Goal: Transaction & Acquisition: Purchase product/service

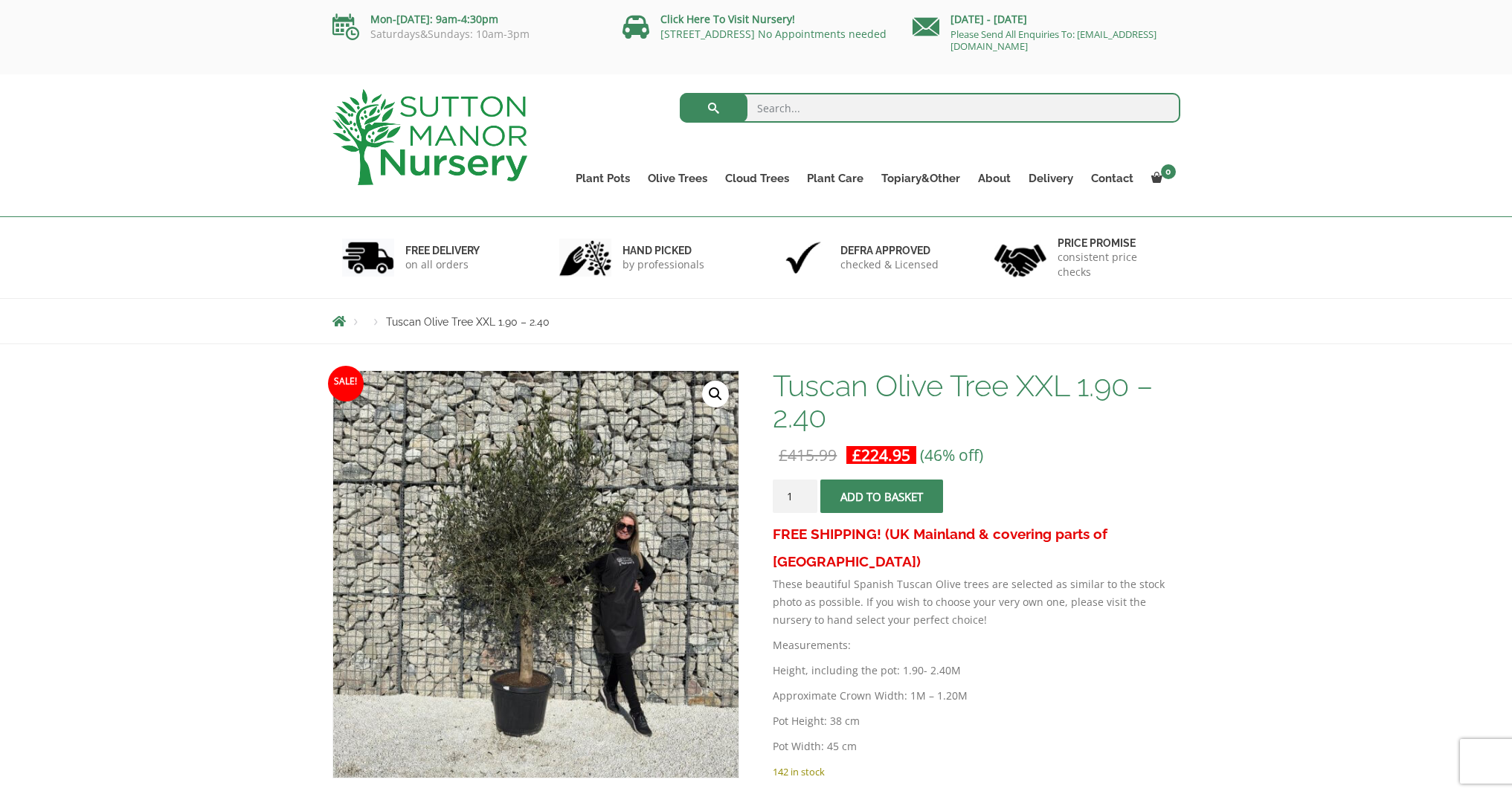
click at [522, 162] on img at bounding box center [430, 137] width 195 height 96
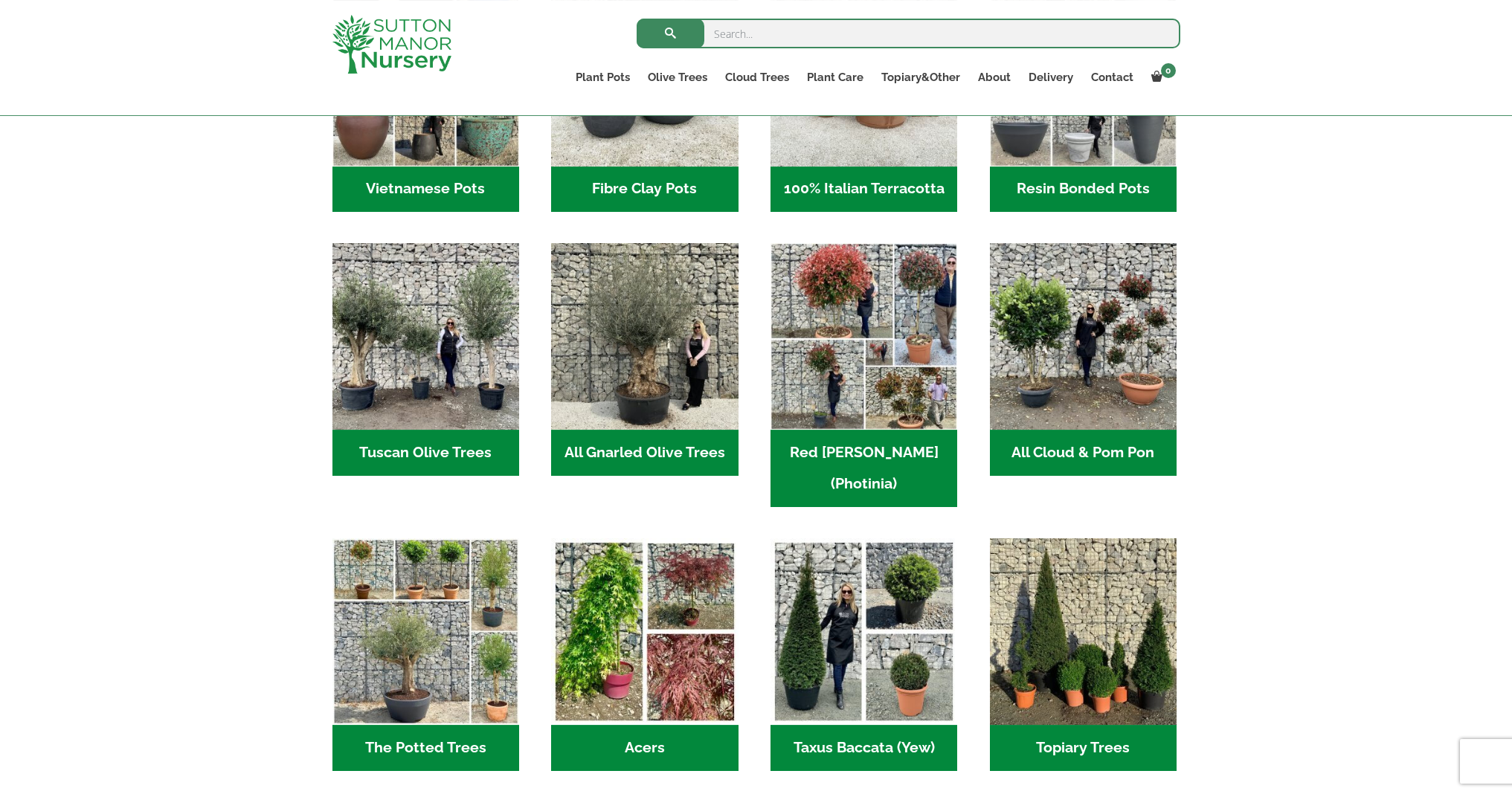
scroll to position [642, 0]
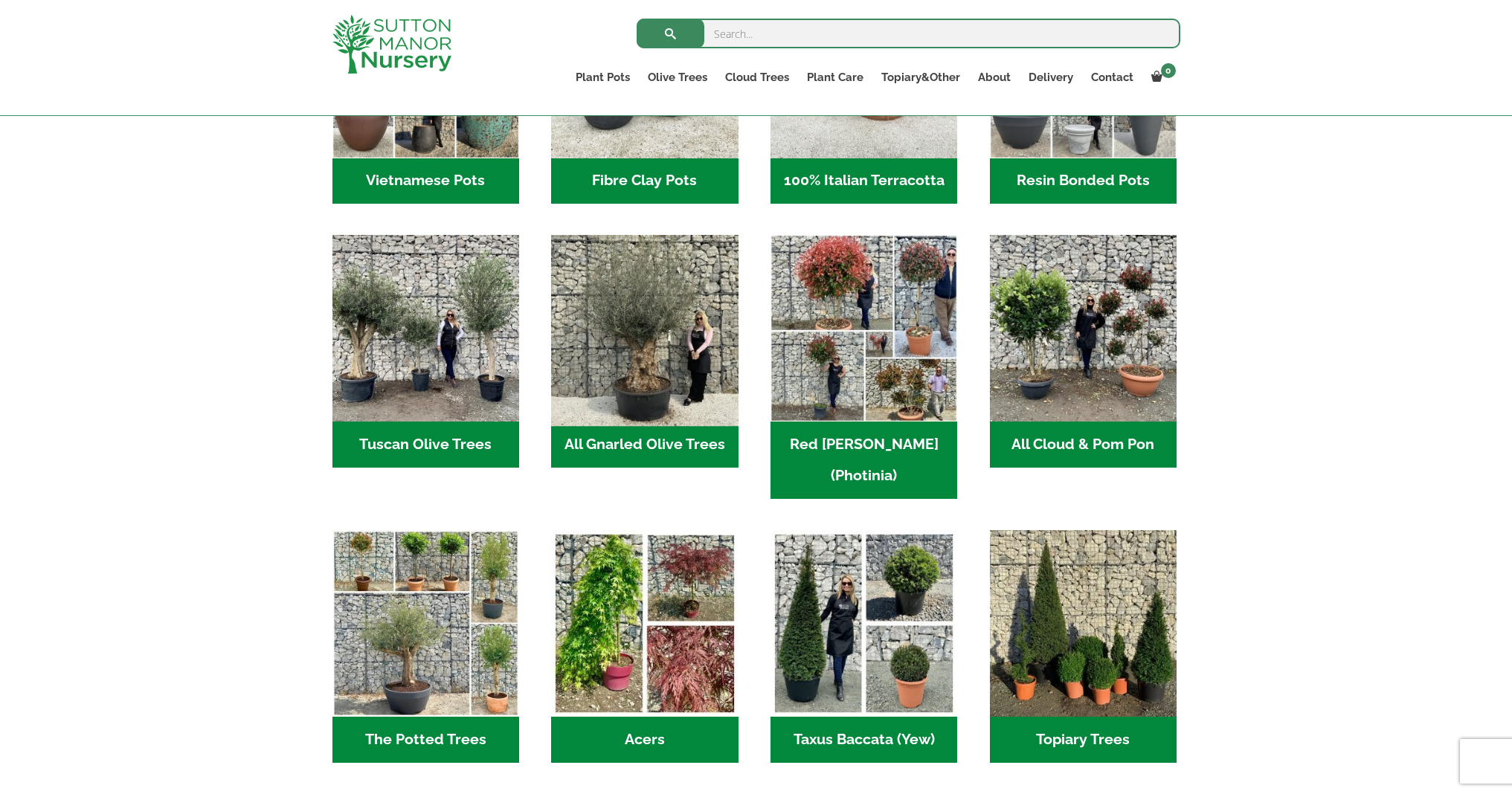
click at [574, 379] on img "Visit product category All Gnarled Olive Trees" at bounding box center [645, 328] width 196 height 196
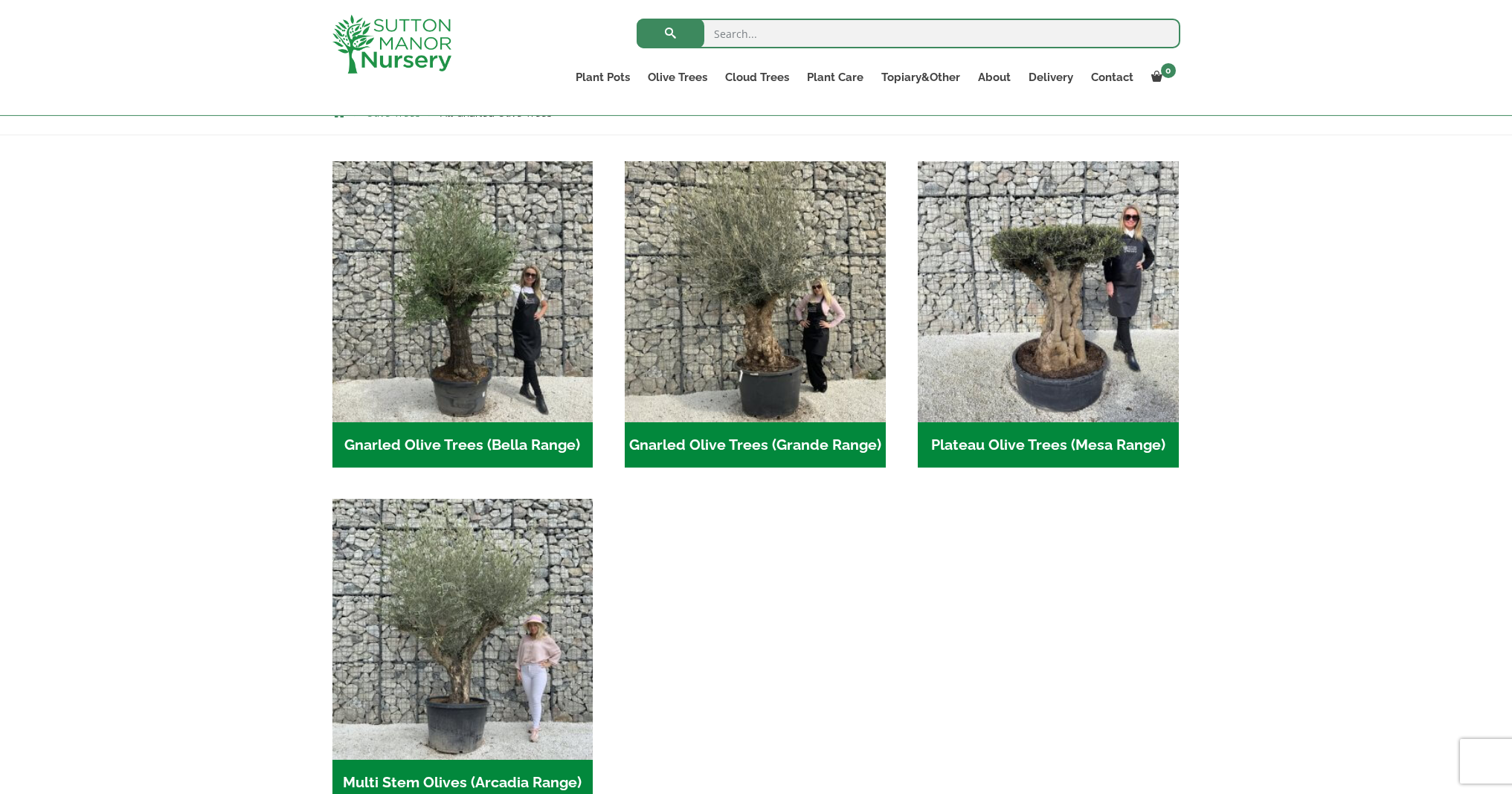
scroll to position [273, 0]
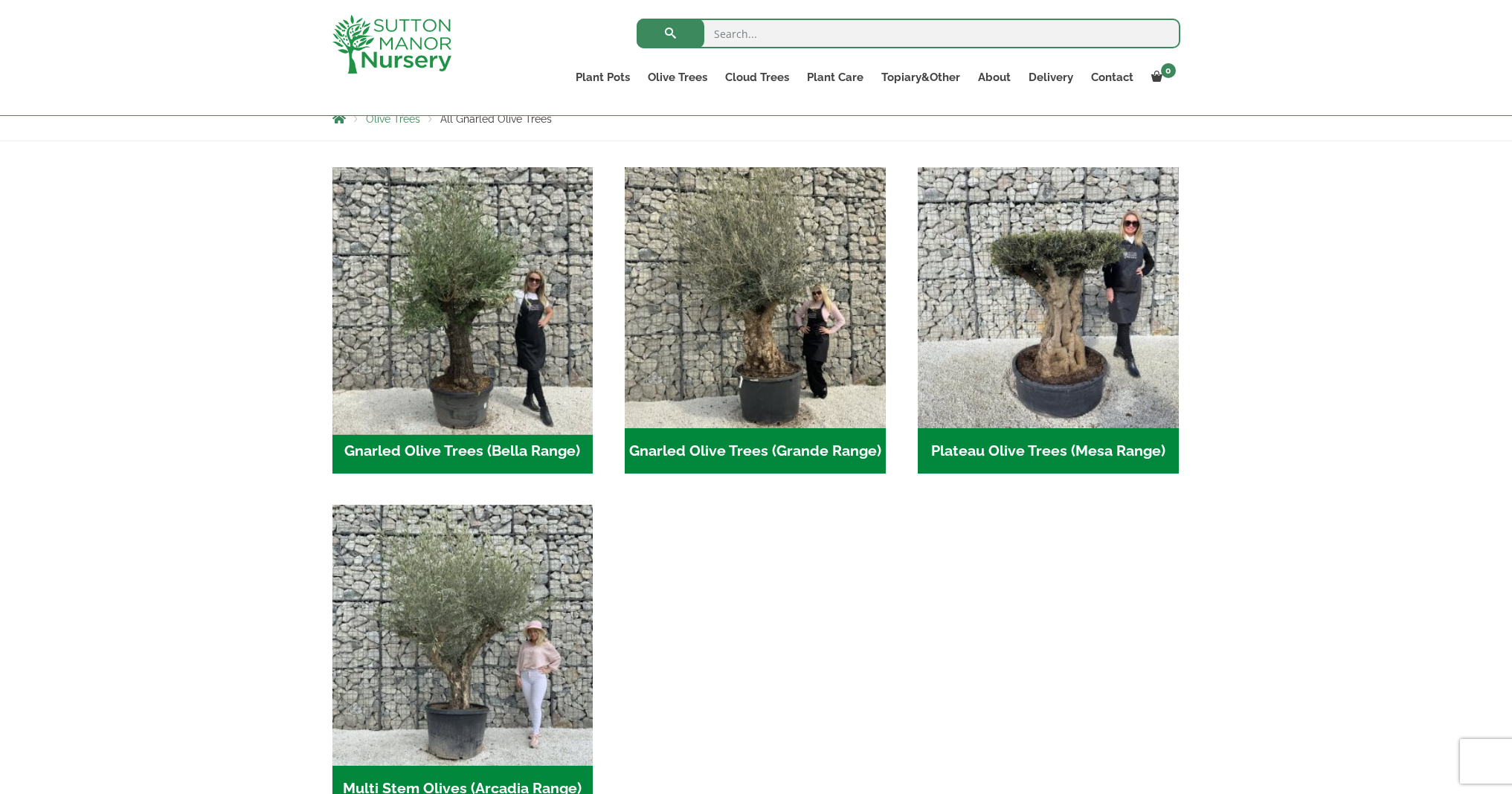
click at [508, 388] on img "Visit product category Gnarled Olive Trees (Bella Range)" at bounding box center [462, 297] width 273 height 273
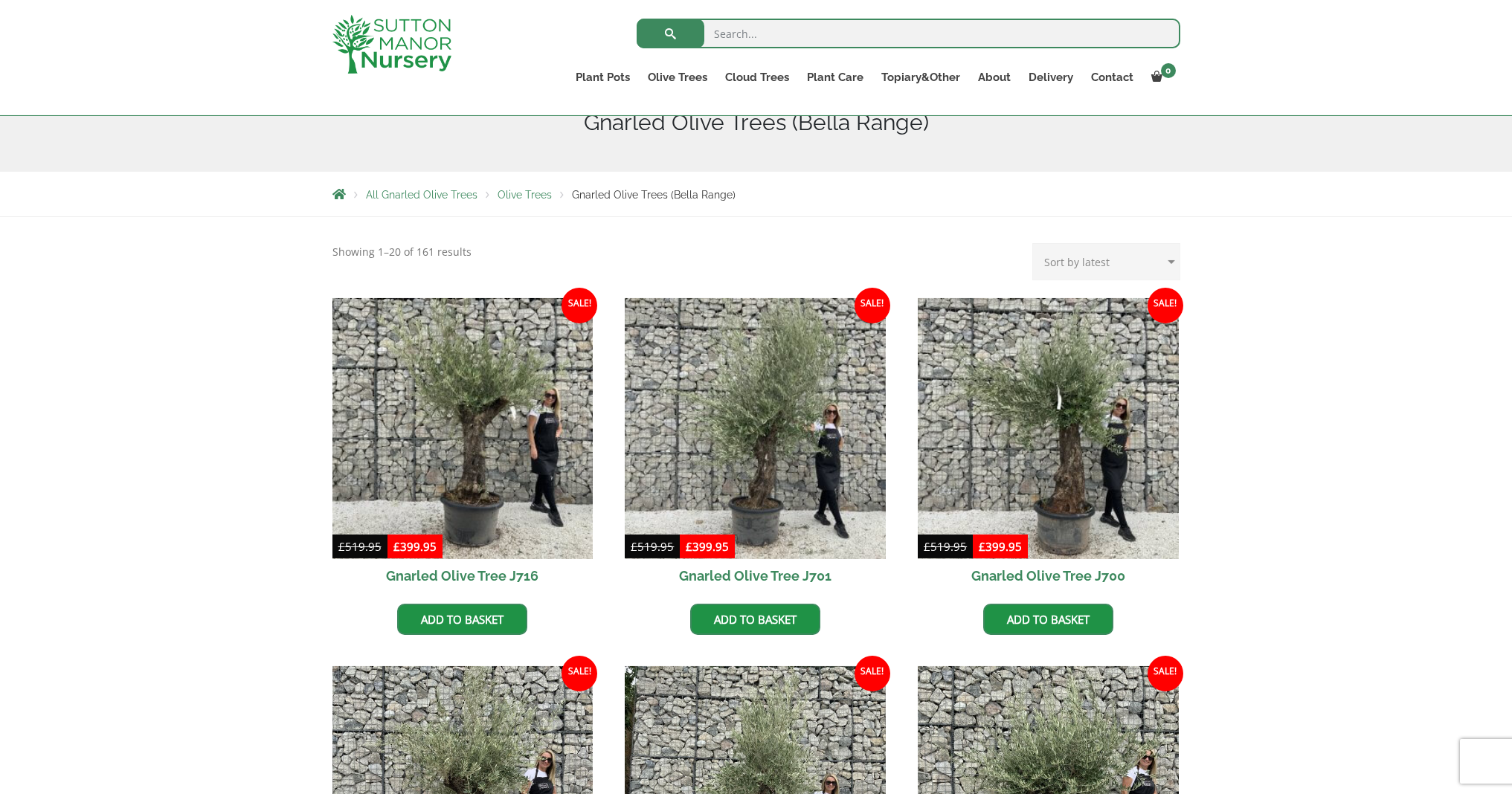
scroll to position [143, 0]
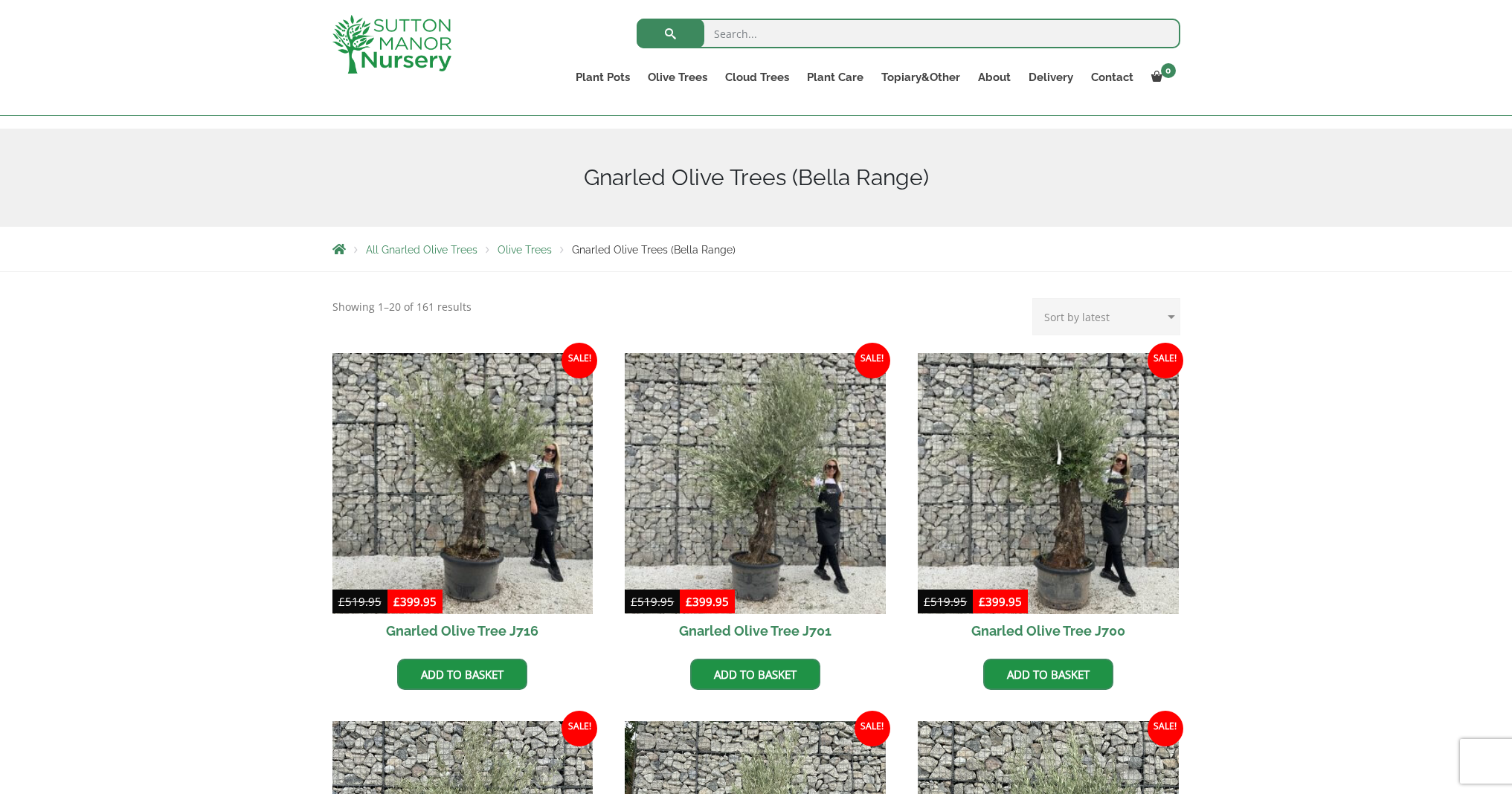
select select "price"
click option "Sort by price: low to high" at bounding box center [0, 0] width 0 height 0
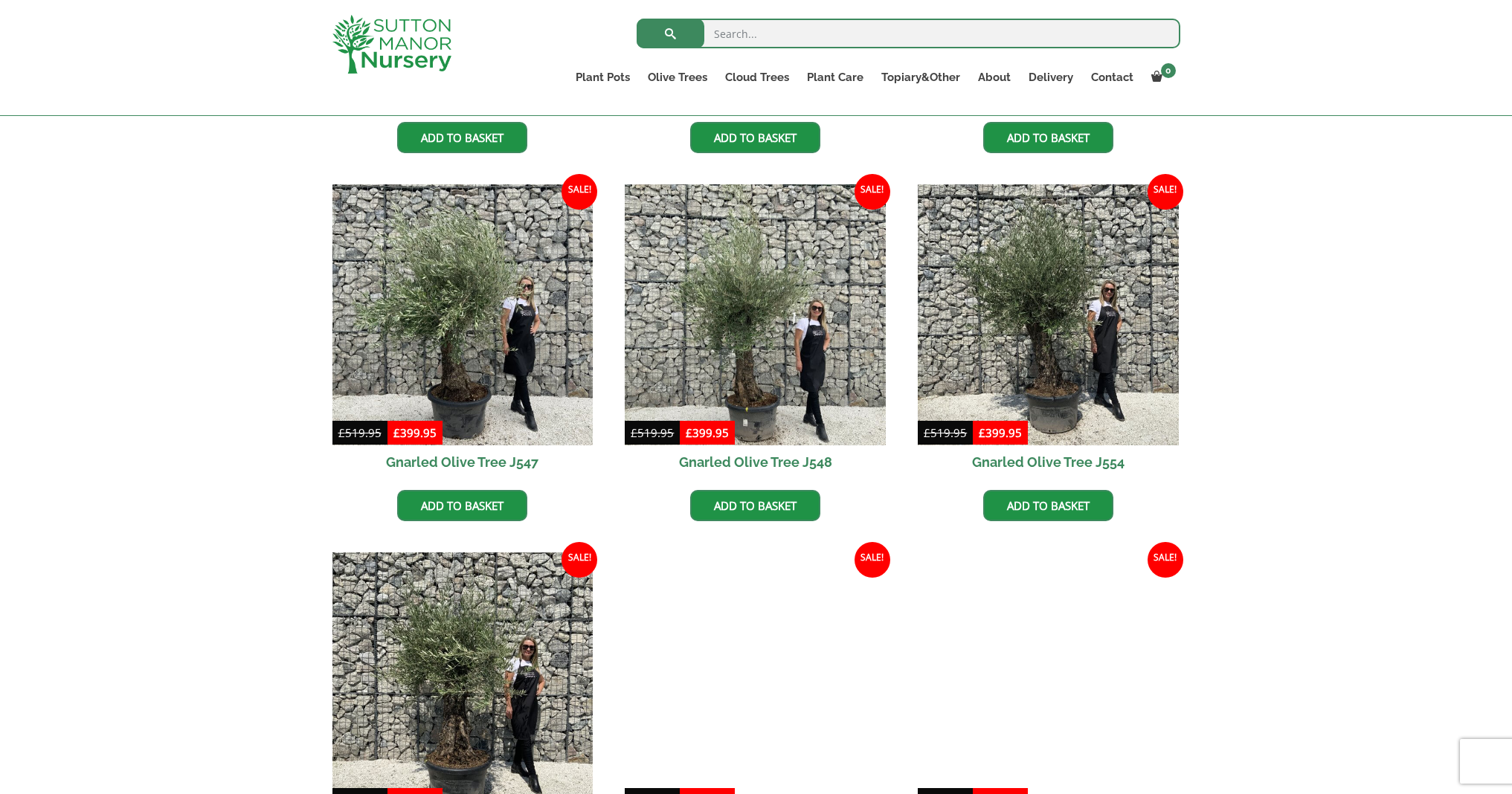
scroll to position [488, 0]
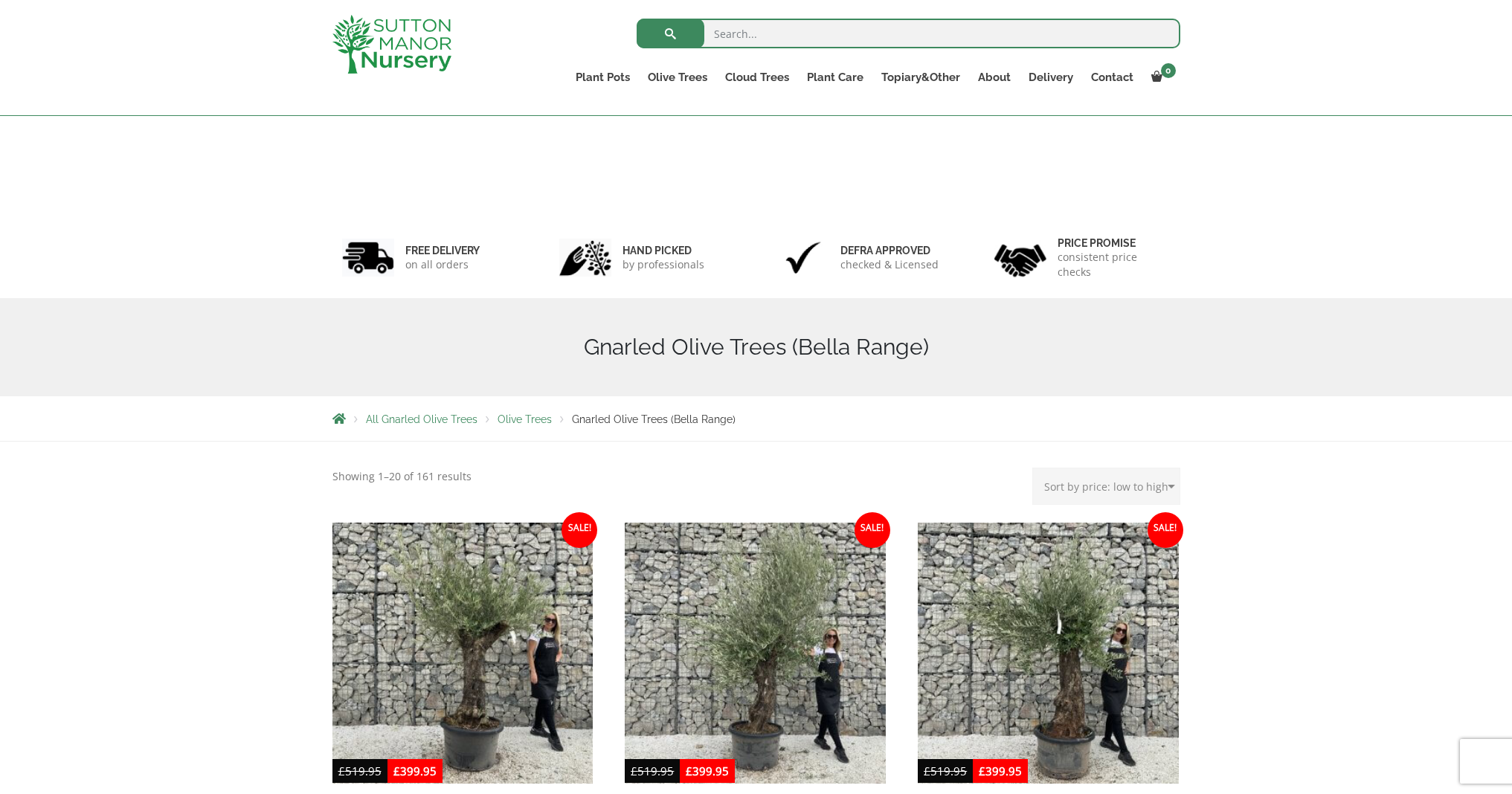
select select "price"
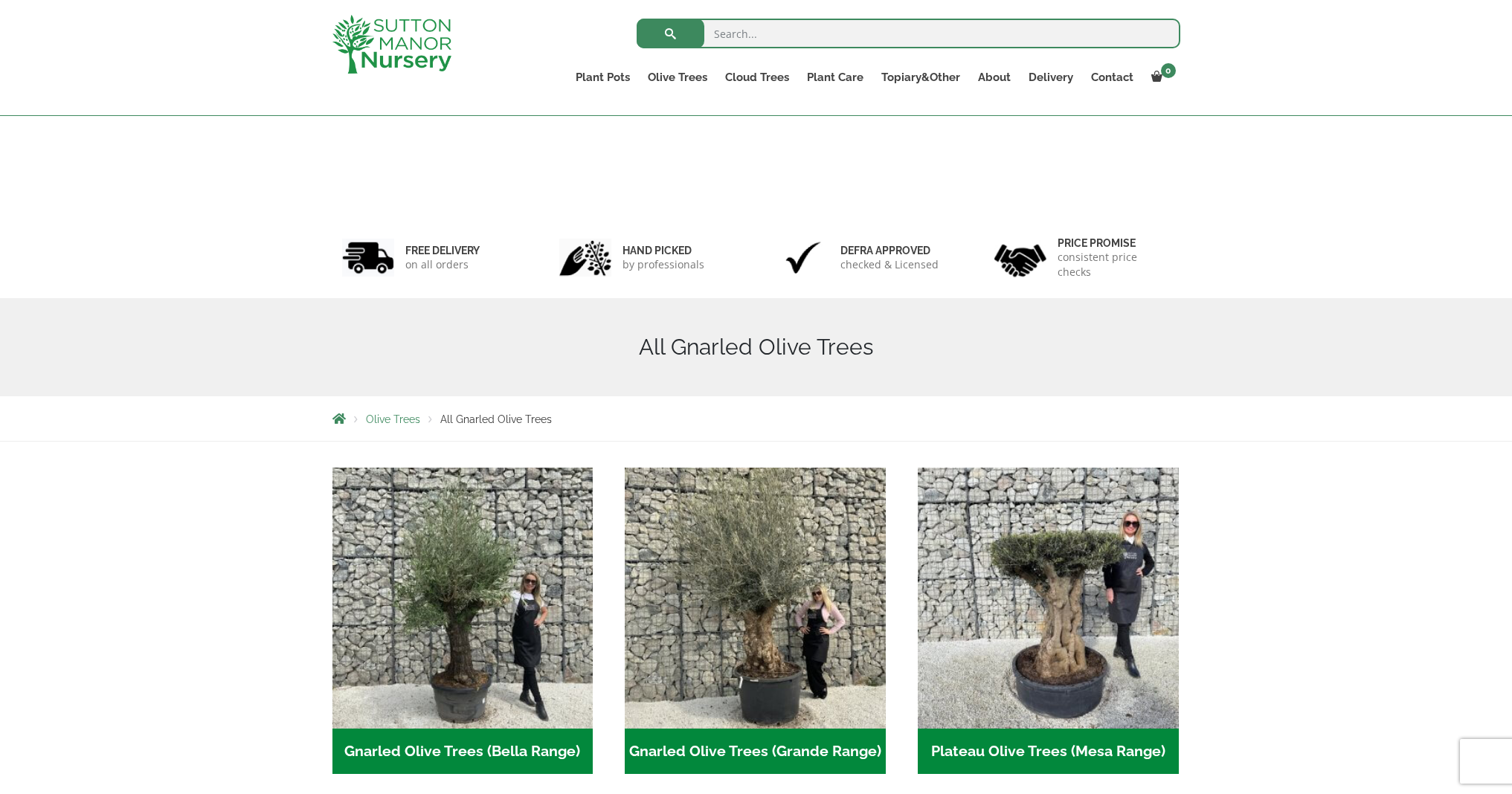
scroll to position [273, 0]
